Goal: Task Accomplishment & Management: Use online tool/utility

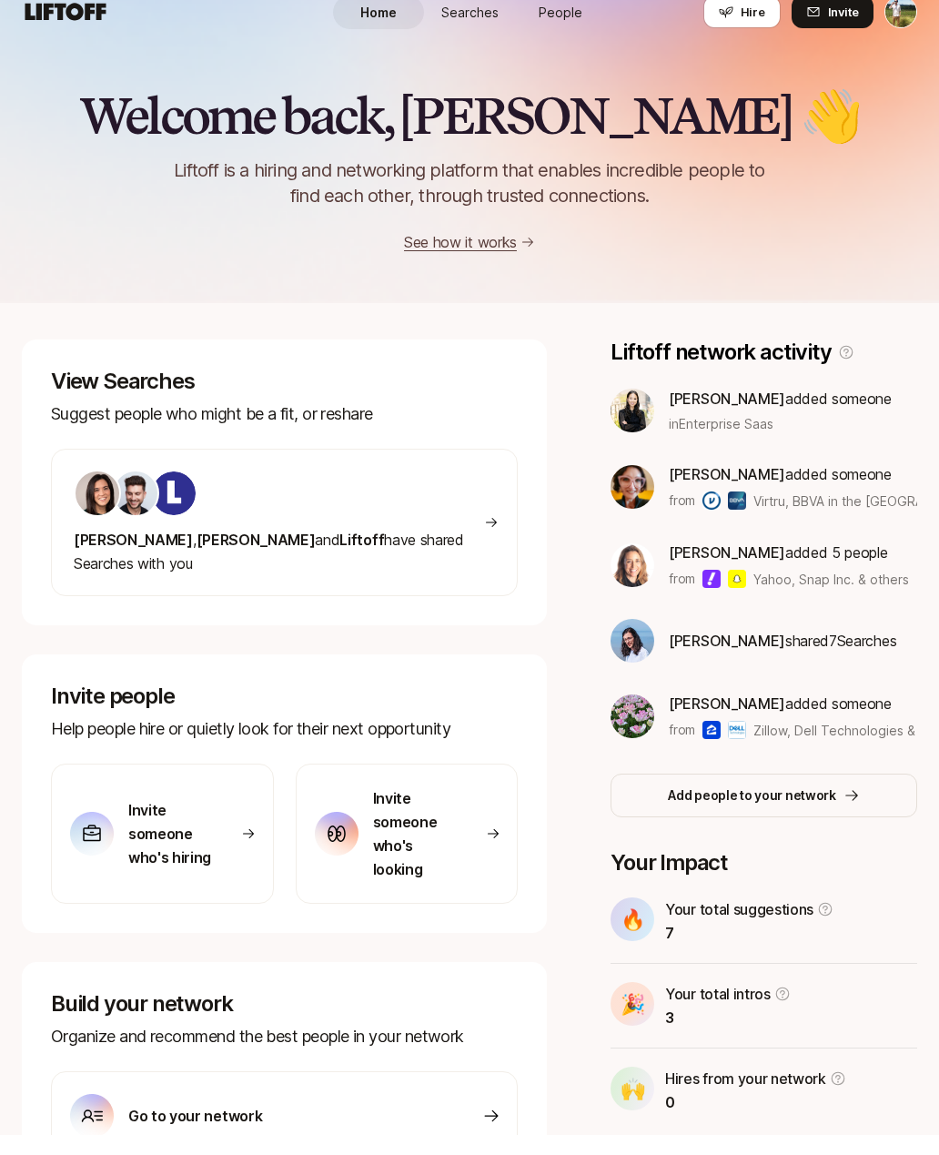
scroll to position [46, 0]
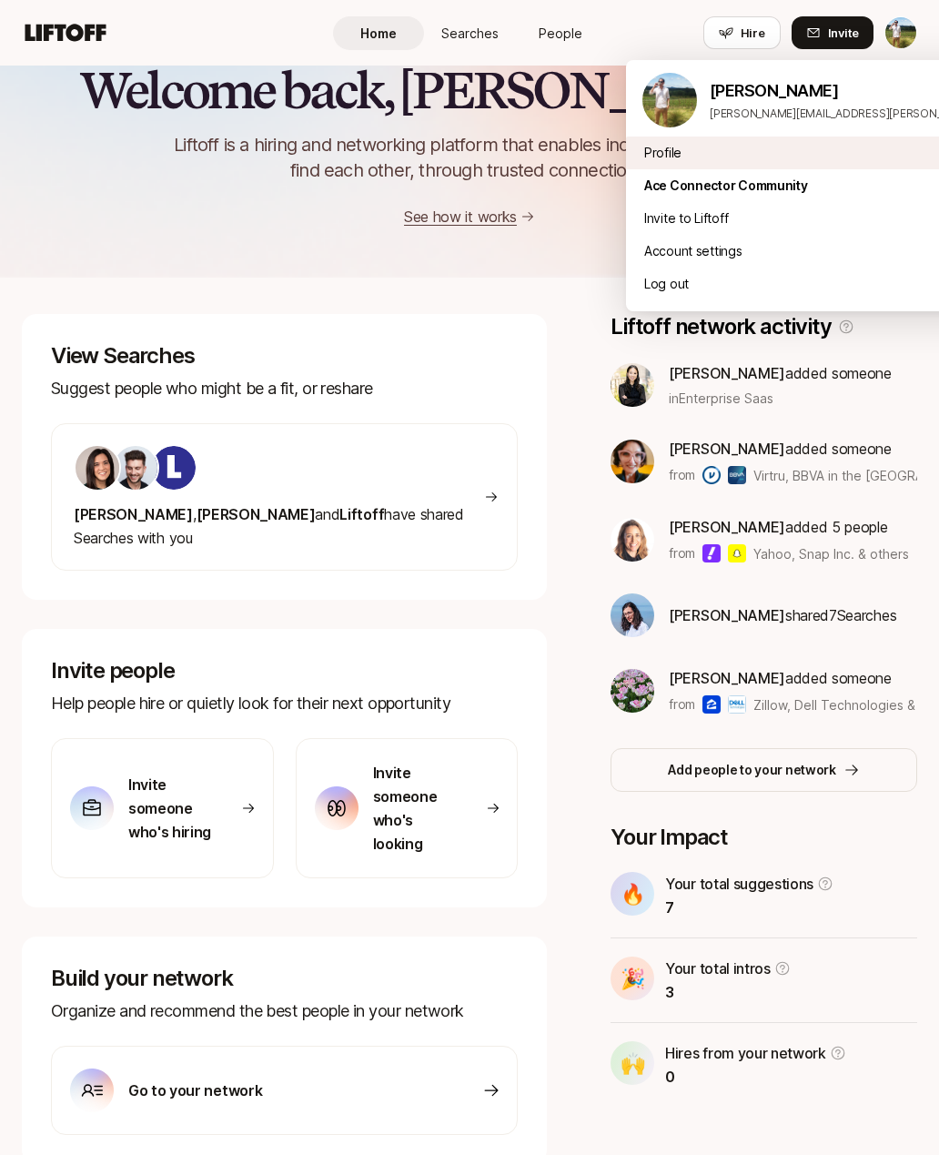
click at [785, 154] on div "Profile" at bounding box center [851, 153] width 451 height 33
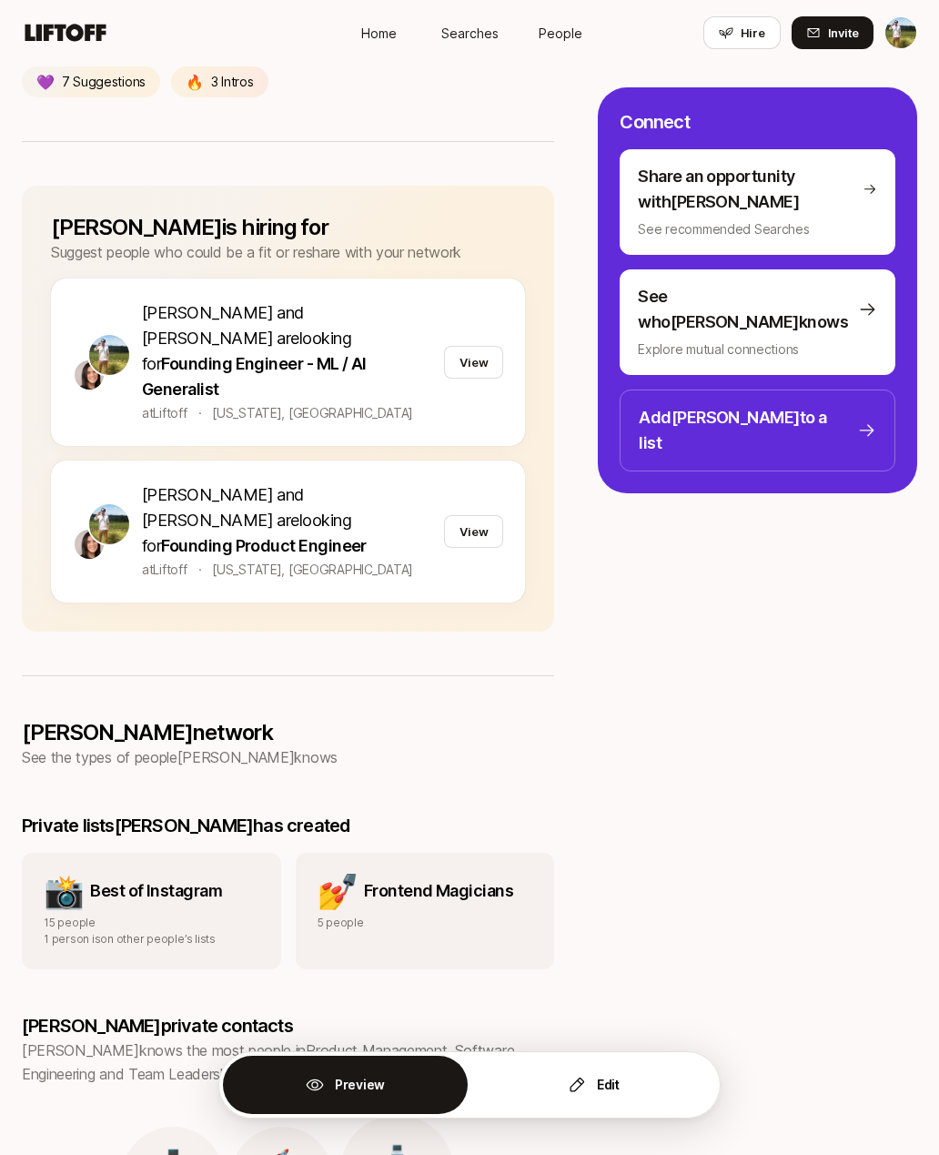
scroll to position [306, 0]
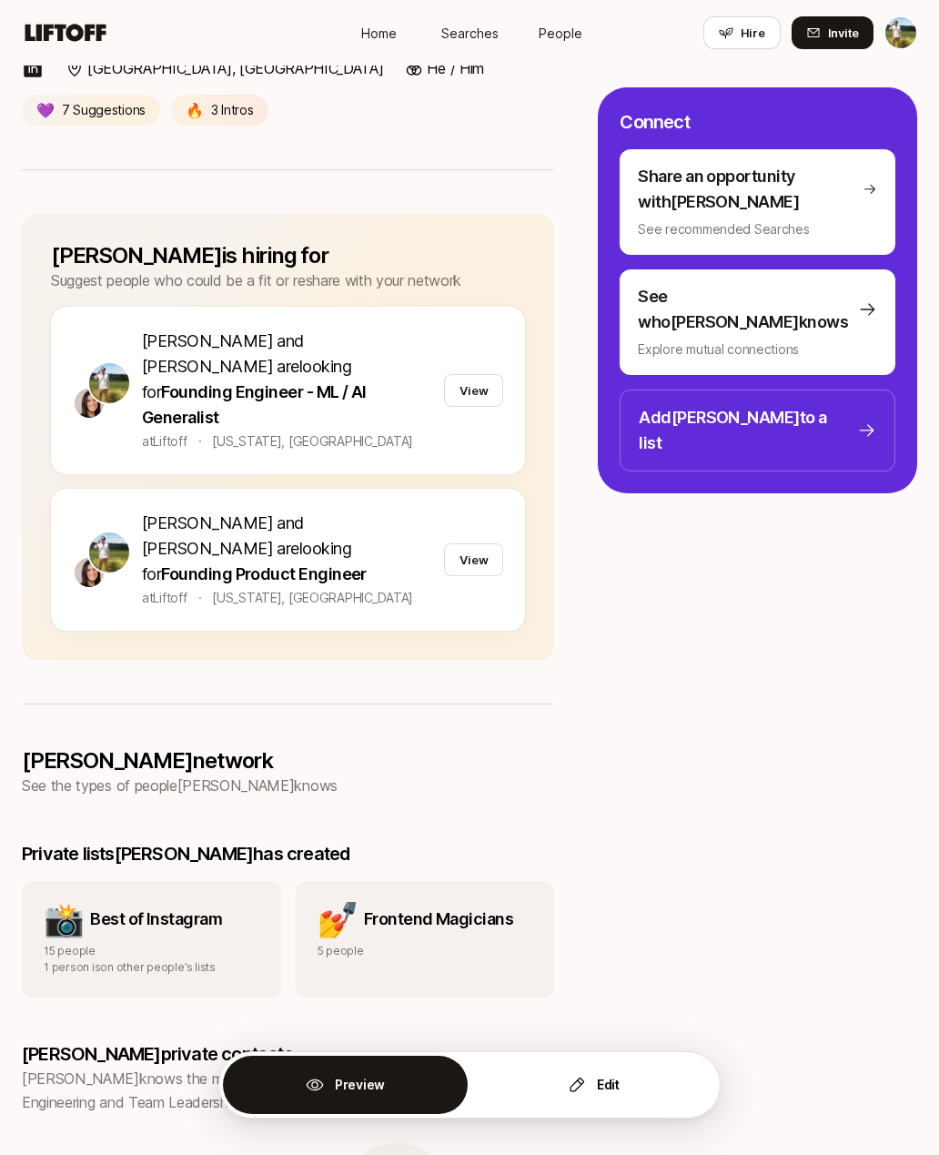
click at [475, 24] on span "Searches" at bounding box center [469, 33] width 57 height 19
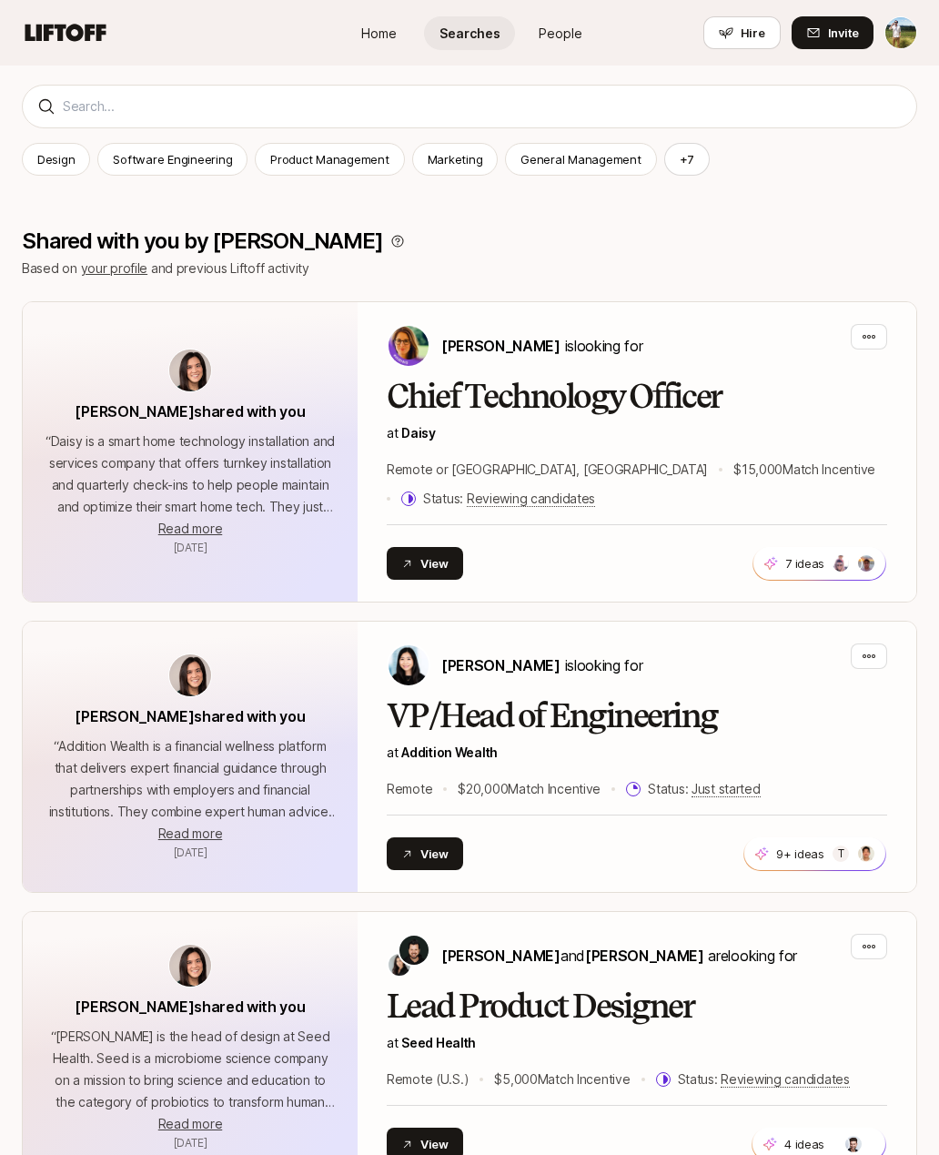
scroll to position [232, 0]
click at [704, 401] on h2 "Chief Technology Officer" at bounding box center [637, 397] width 501 height 36
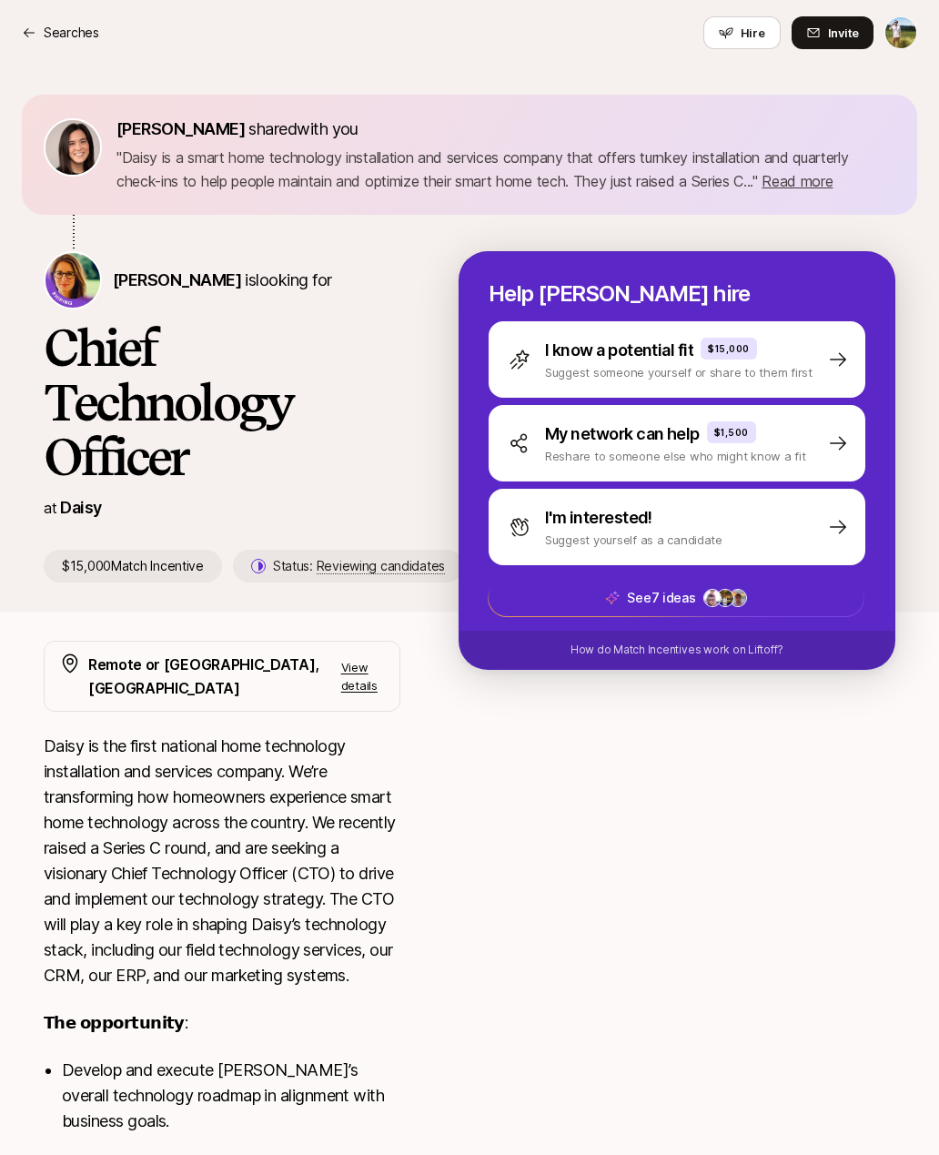
click at [746, 33] on span "Hire" at bounding box center [753, 33] width 25 height 18
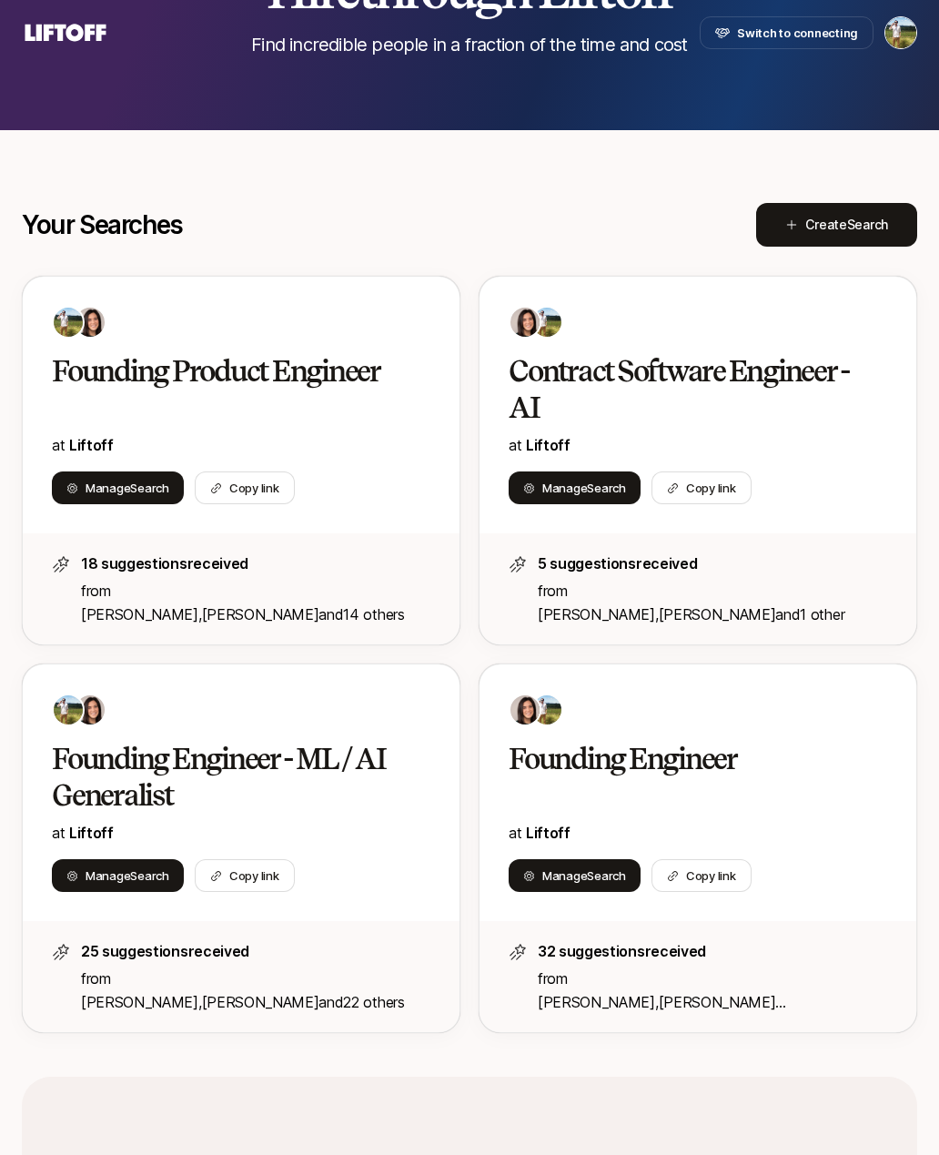
scroll to position [145, 0]
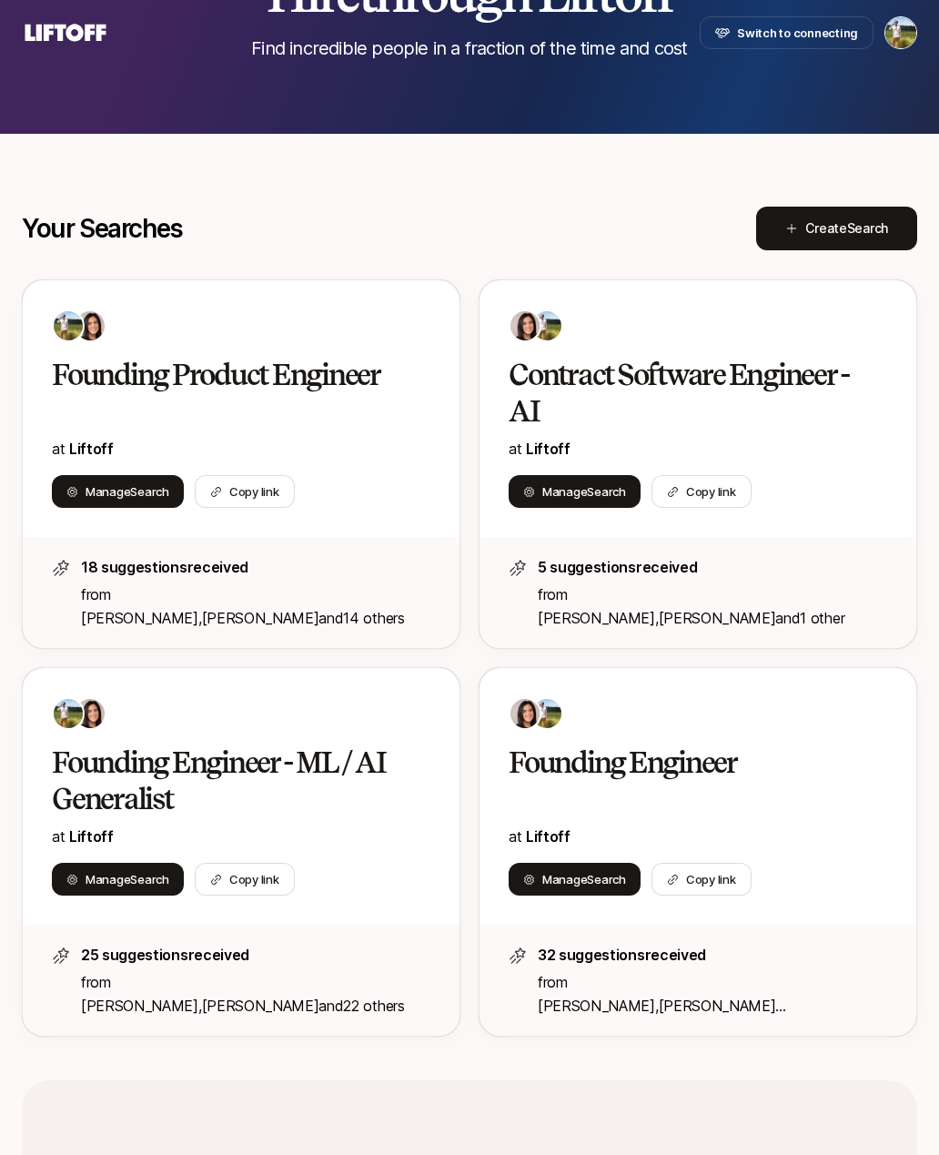
click at [156, 383] on h2 "Founding Product Engineer" at bounding box center [225, 375] width 347 height 36
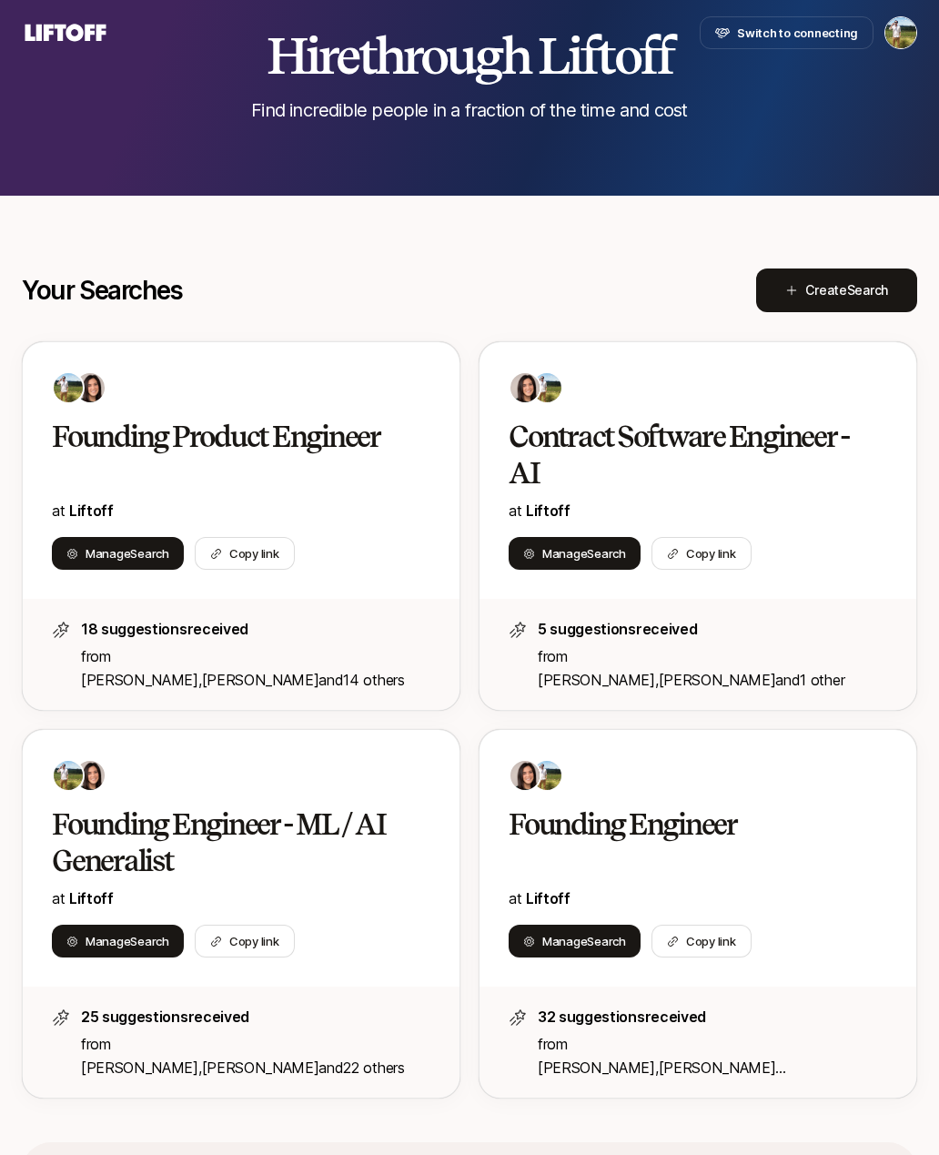
scroll to position [145, 0]
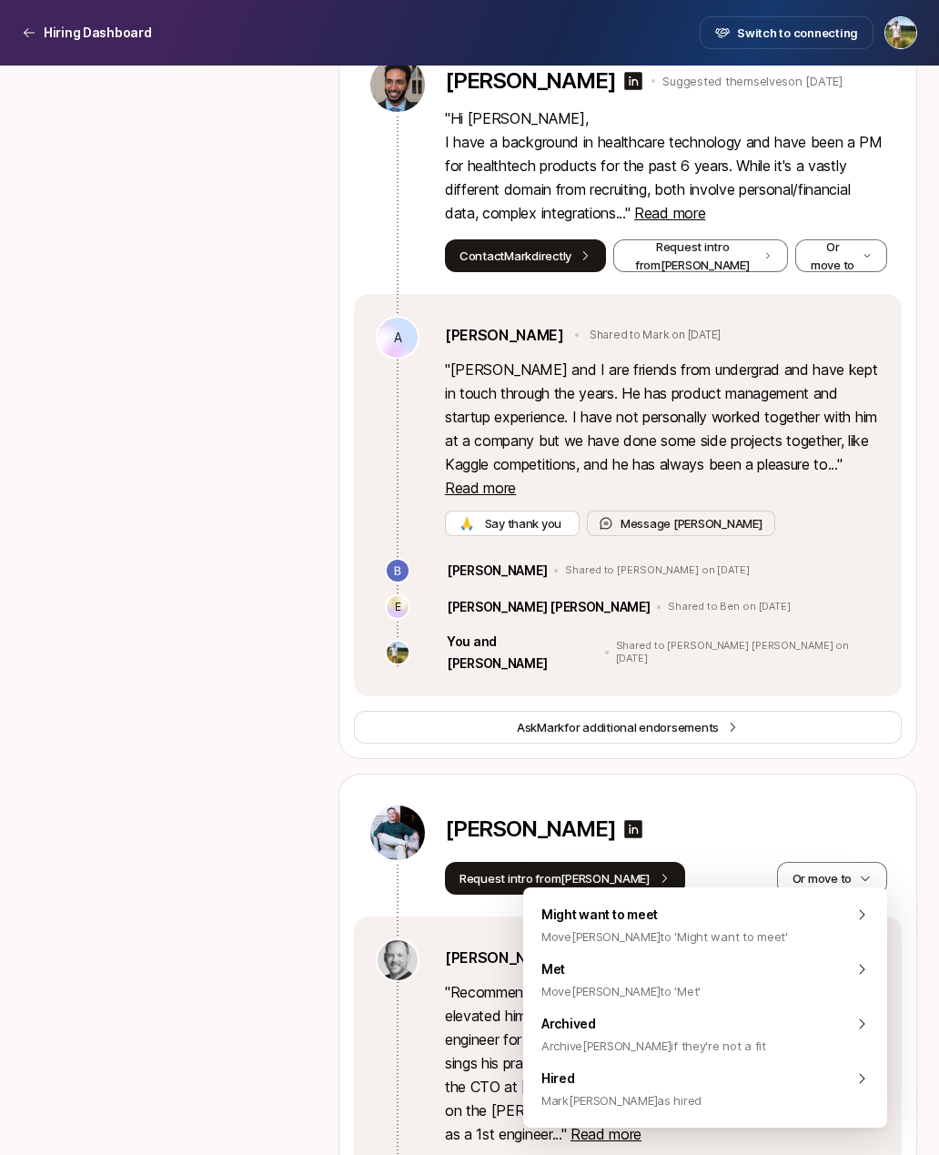
click at [164, 423] on div "Suggested candidates To review ( 5 ) Might want to meet ( 1 ) Intro requested (…" at bounding box center [158, 401] width 273 height 2622
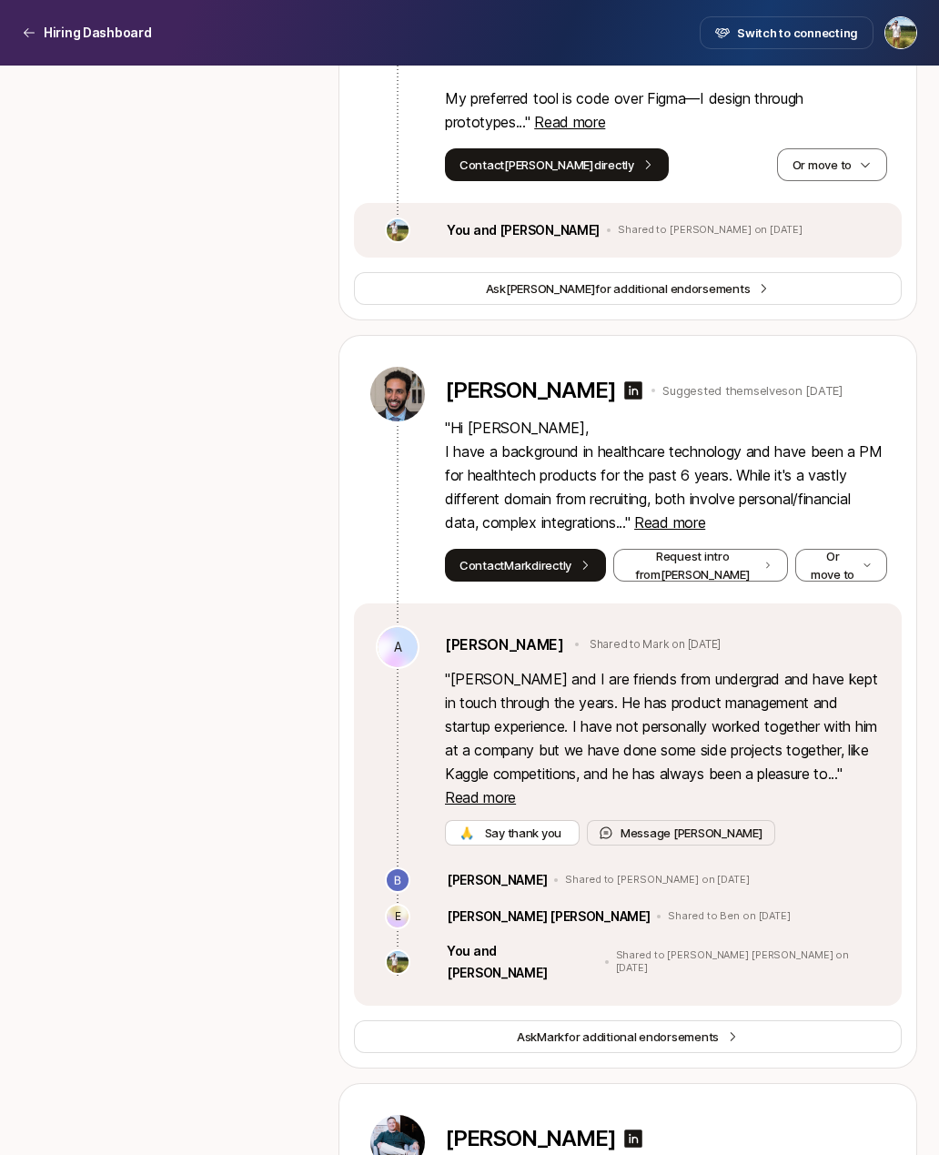
scroll to position [1076, 0]
